Goal: Task Accomplishment & Management: Use online tool/utility

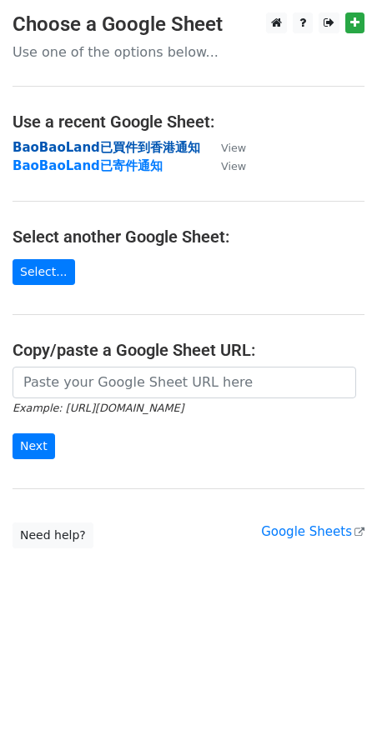
click at [105, 142] on strong "BaoBaoLand已買件到香港通知" at bounding box center [105, 147] width 187 height 15
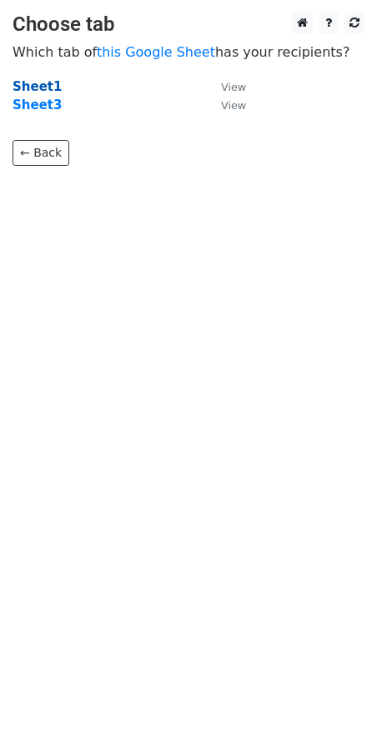
click at [39, 88] on strong "Sheet1" at bounding box center [36, 86] width 49 height 15
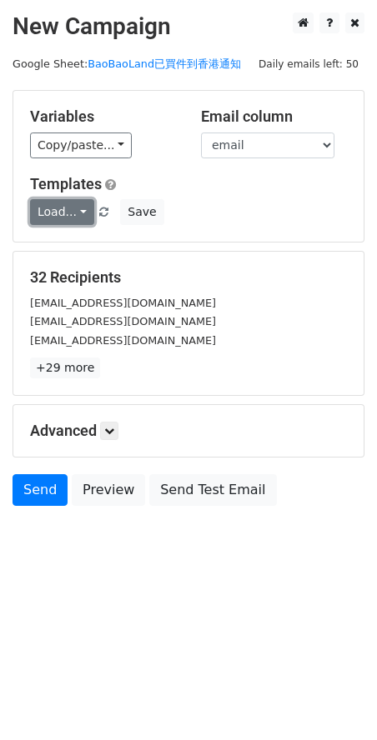
click at [76, 217] on link "Load..." at bounding box center [62, 212] width 64 height 26
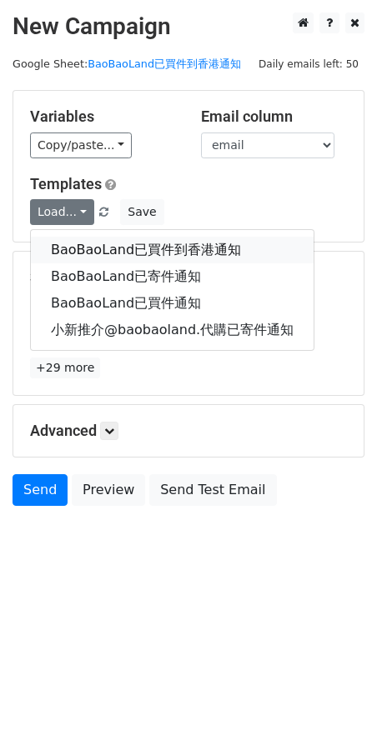
click at [96, 250] on link "BaoBaoLand已買件到香港通知" at bounding box center [172, 250] width 282 height 27
